Goal: Task Accomplishment & Management: Manage account settings

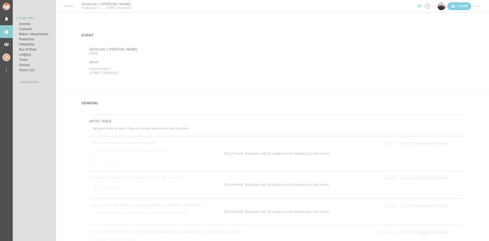
scroll to position [928, 0]
click at [5, 34] on link "Events" at bounding box center [6, 31] width 13 height 13
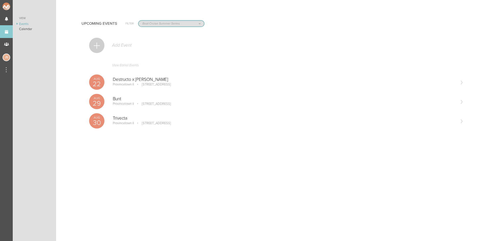
click at [161, 24] on select "All Teams Jakeshore Breakbomb bsmnt Sonia Z3LLA FWD Flynn's Fire Island The Gra…" at bounding box center [171, 24] width 65 height 6
select select "0"
click at [139, 21] on select "All Teams Jakeshore Breakbomb bsmnt Sonia Z3LLA FWD Flynn's Fire Island The Gra…" at bounding box center [171, 24] width 65 height 6
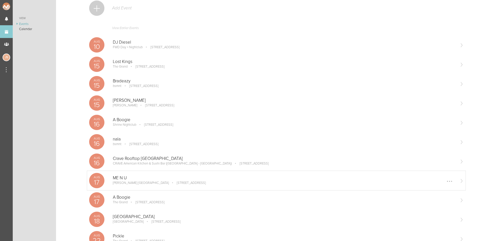
scroll to position [36, 0]
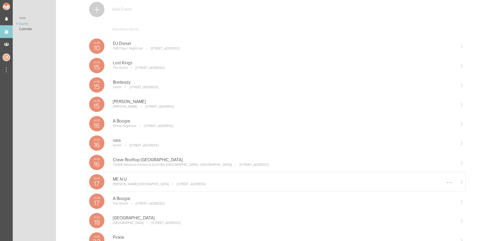
click at [130, 180] on p "ME N U" at bounding box center [284, 179] width 343 height 5
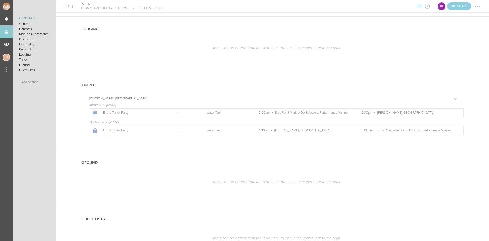
scroll to position [536, 0]
click at [481, 7] on div at bounding box center [478, 6] width 8 height 8
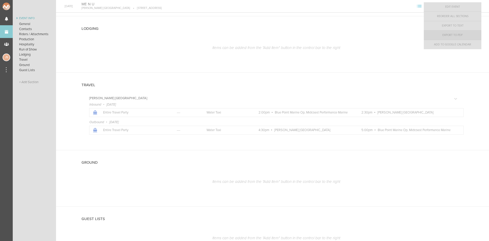
click at [456, 38] on link "Export to PDF" at bounding box center [453, 35] width 58 height 9
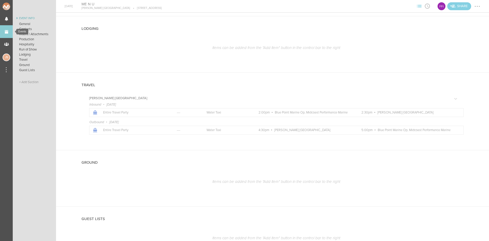
click at [8, 35] on link "Events" at bounding box center [6, 31] width 13 height 13
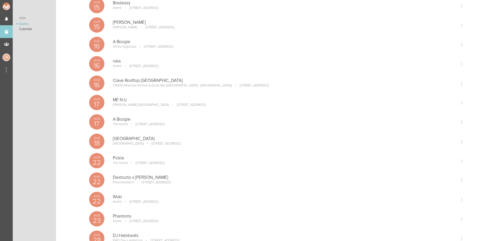
scroll to position [115, 0]
click at [166, 189] on div "Aug 22 Destructo x Justin Martin Provincetown II 164 Seaport Blvd Boston, MA 02…" at bounding box center [276, 179] width 379 height 19
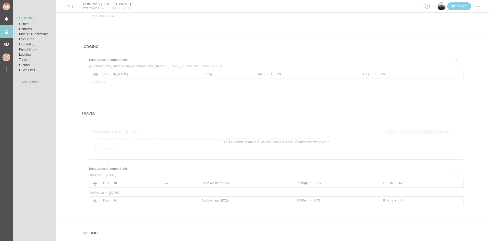
scroll to position [826, 0]
click at [456, 74] on div at bounding box center [456, 74] width 1 height 1
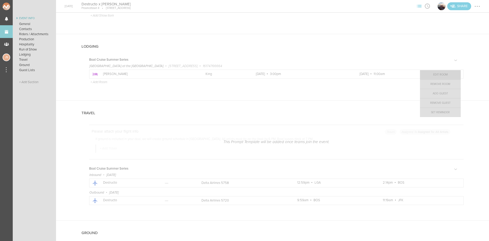
click at [439, 76] on link "Edit Room" at bounding box center [440, 74] width 41 height 9
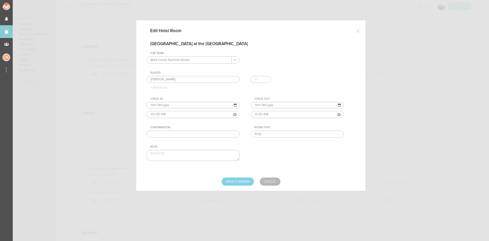
click at [214, 136] on input "text" at bounding box center [193, 133] width 93 height 7
paste input "40061667081"
type input "40061667081"
click at [244, 180] on input "Save Changes" at bounding box center [238, 181] width 32 height 8
type input "Saving..."
